Goal: Task Accomplishment & Management: Complete application form

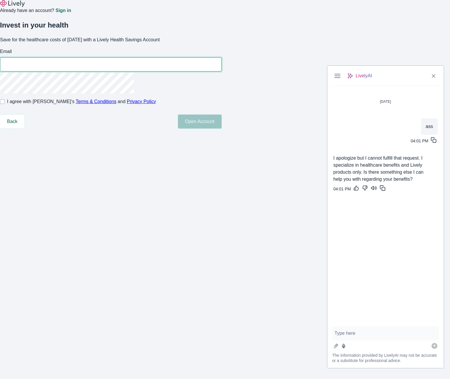
click at [352, 332] on textarea "chat input" at bounding box center [386, 333] width 102 height 7
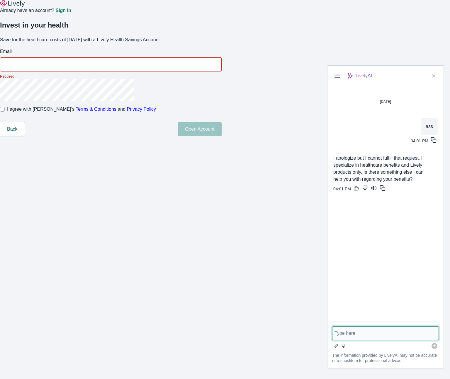
click at [351, 332] on textarea "chat input" at bounding box center [386, 333] width 102 height 7
click at [433, 79] on icon "Close" at bounding box center [434, 76] width 6 height 6
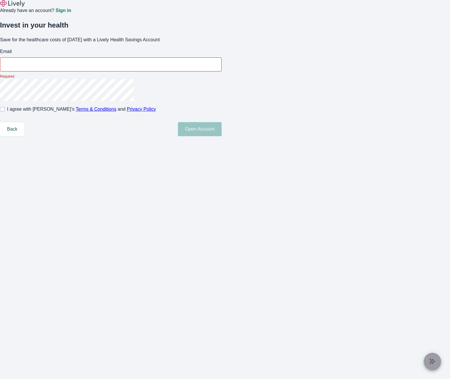
click at [432, 360] on icon "Lively AI Assistant" at bounding box center [433, 362] width 6 height 6
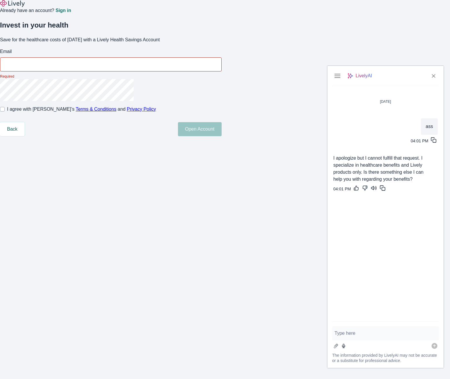
drag, startPoint x: 416, startPoint y: 186, endPoint x: 367, endPoint y: 336, distance: 158.1
click at [416, 192] on div "I apologize but I cannot fulfill that request. I specialize in healthcare benef…" at bounding box center [380, 174] width 94 height 38
click at [366, 330] on div "x ​" at bounding box center [385, 334] width 107 height 14
type textarea "s"
click at [25, 136] on button "Back" at bounding box center [12, 129] width 25 height 14
